Goal: Information Seeking & Learning: Check status

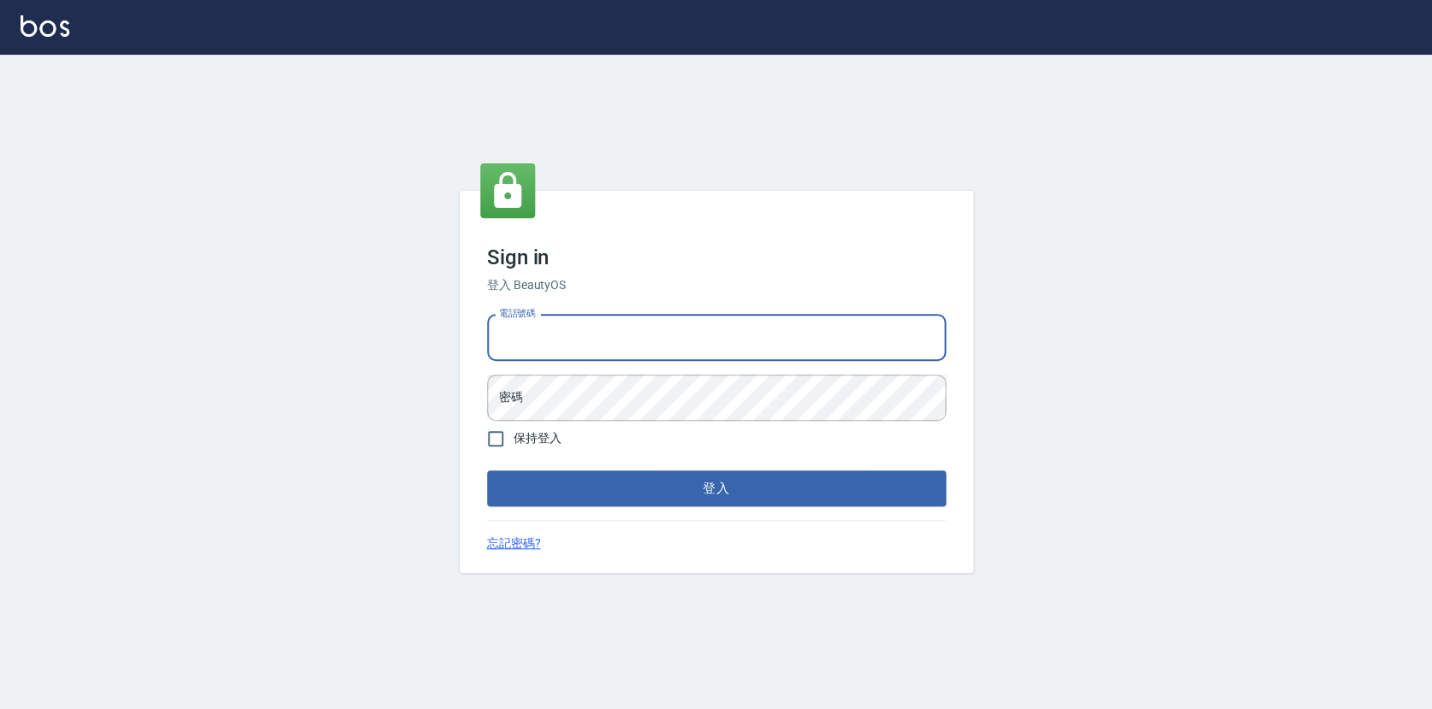
type input "0423178168"
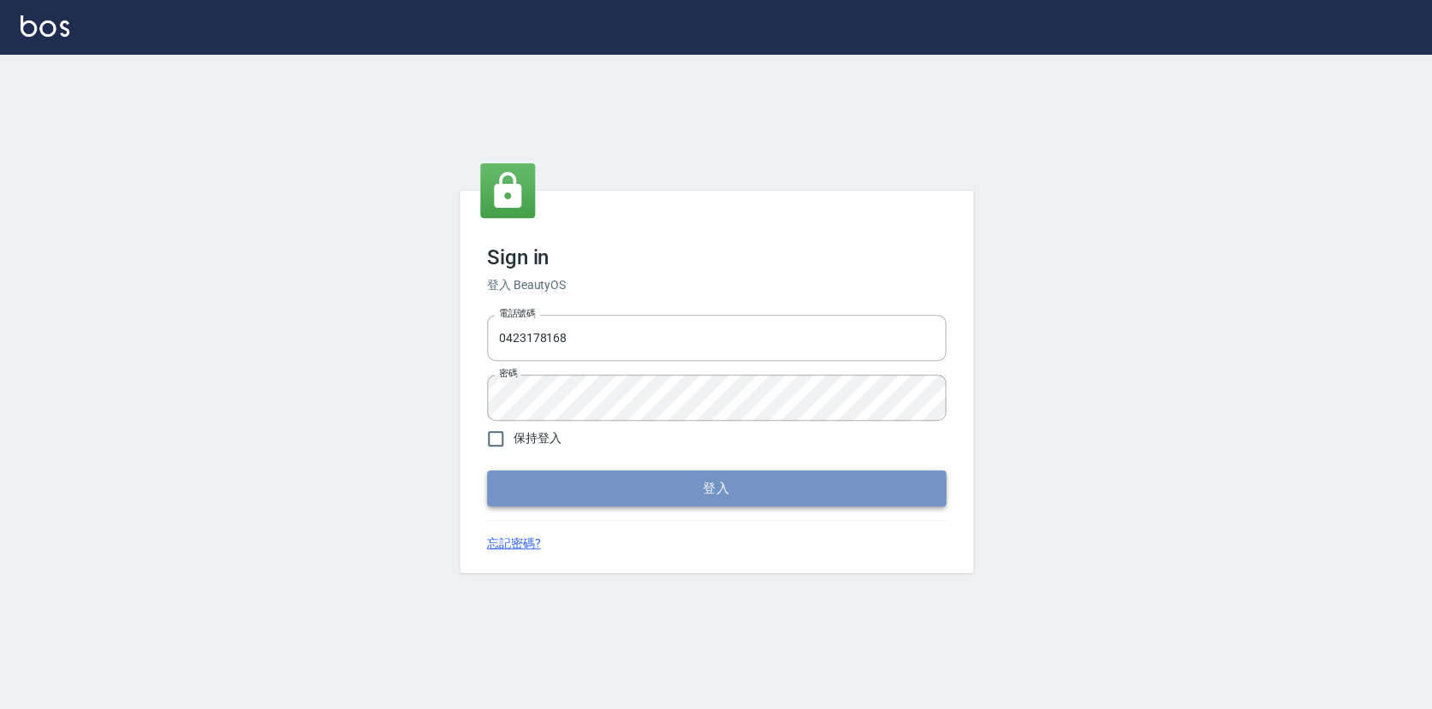
click at [658, 479] on button "登入" at bounding box center [716, 489] width 459 height 36
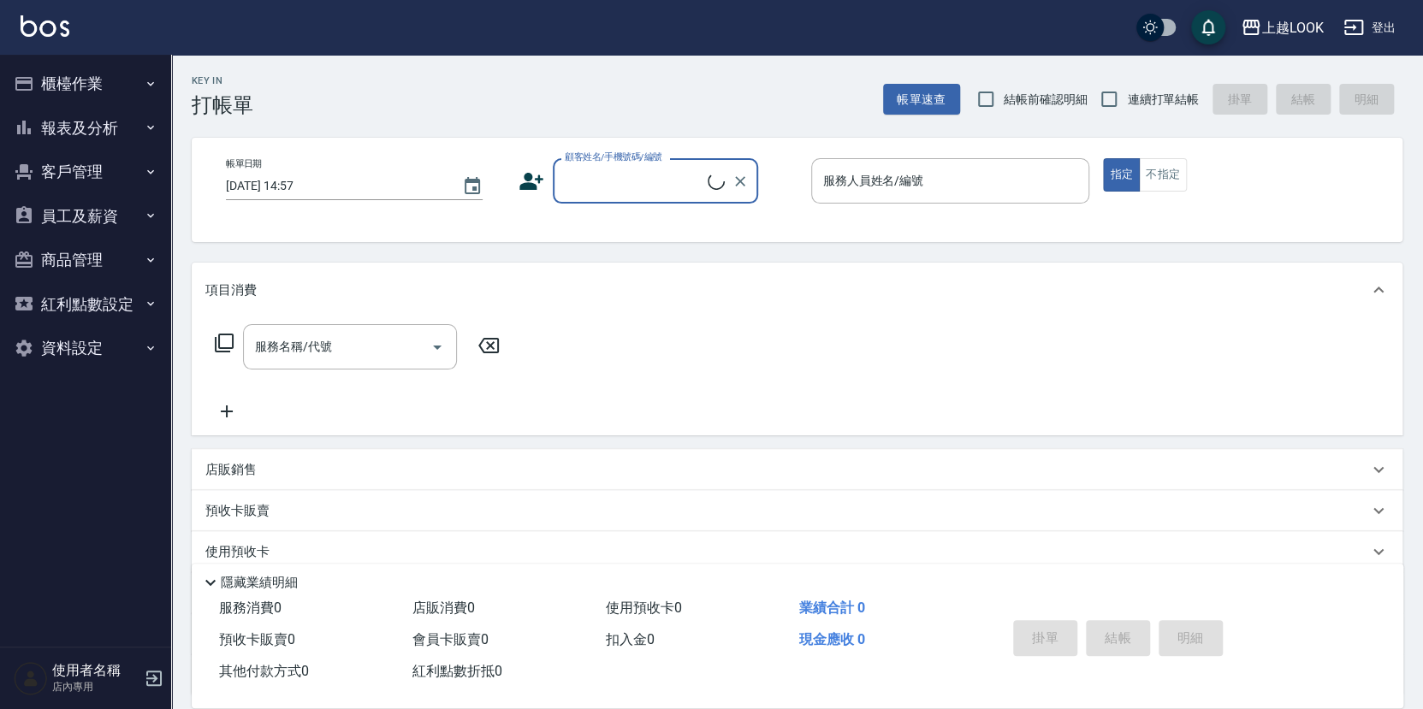
click at [103, 169] on button "客戶管理" at bounding box center [85, 172] width 157 height 44
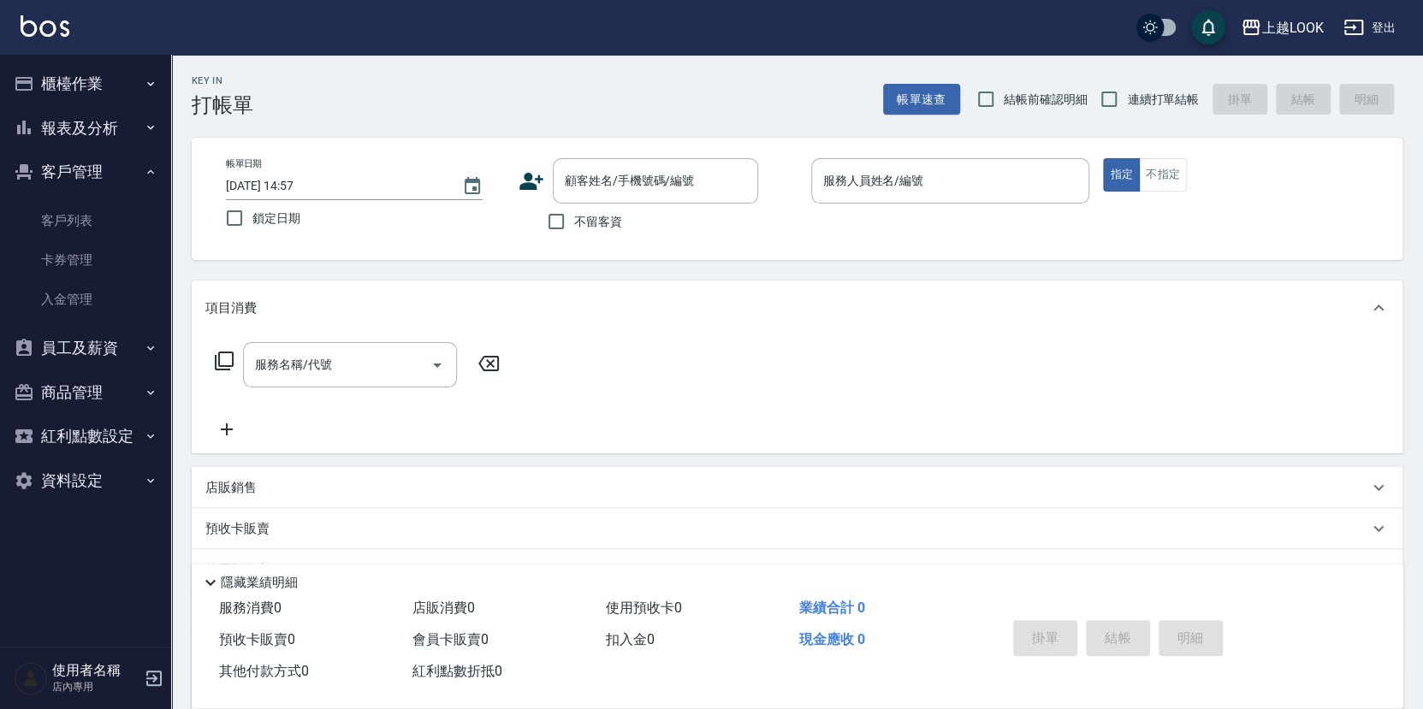
click at [91, 121] on button "報表及分析" at bounding box center [85, 128] width 157 height 44
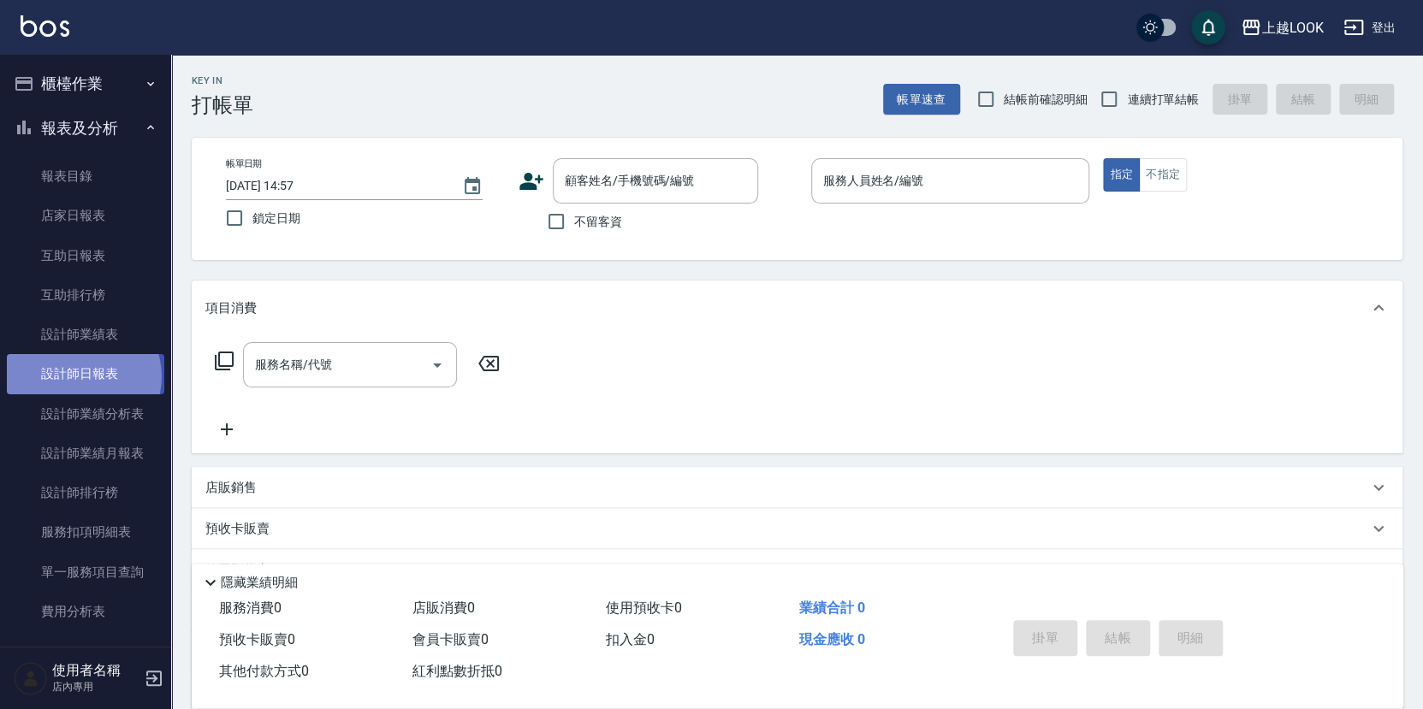
click at [83, 371] on link "設計師日報表" at bounding box center [85, 373] width 157 height 39
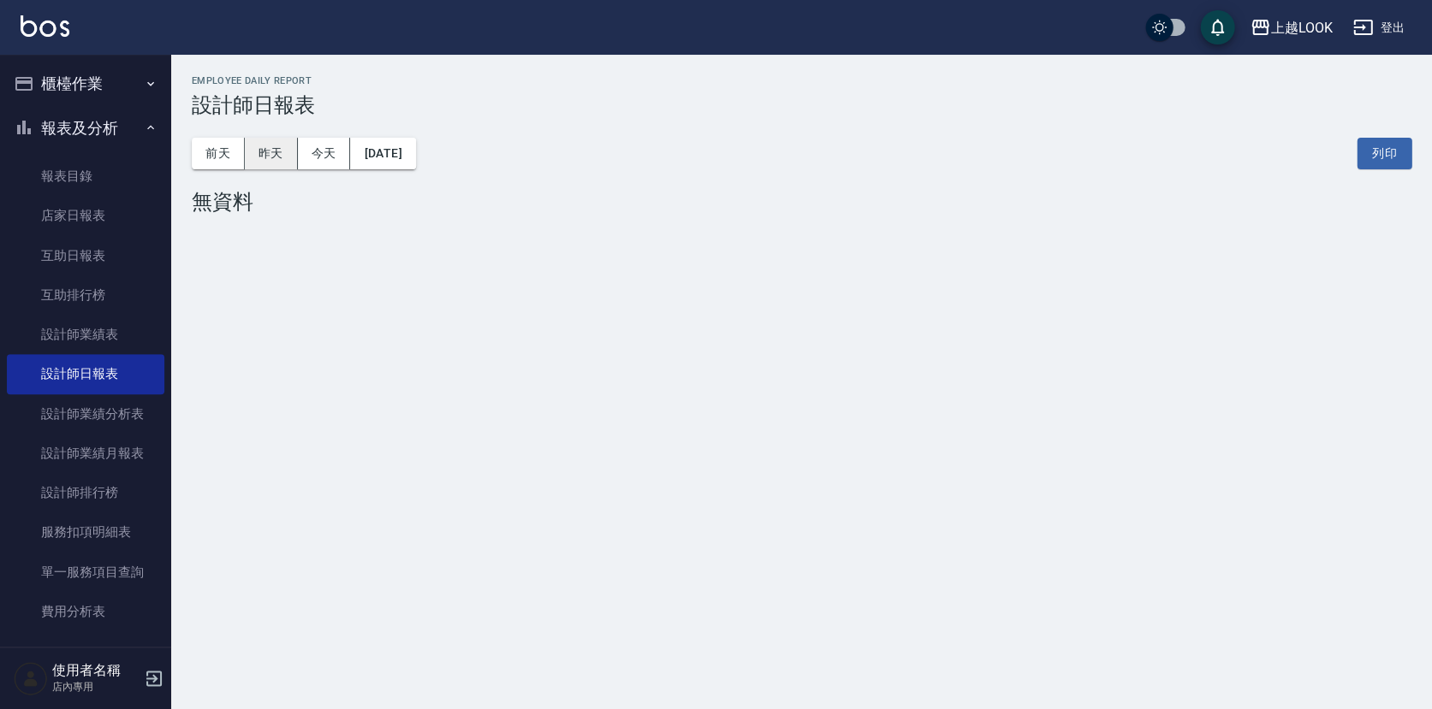
click at [274, 161] on button "昨天" at bounding box center [271, 154] width 53 height 32
click at [214, 158] on button "前天" at bounding box center [218, 154] width 53 height 32
